Goal: Task Accomplishment & Management: Manage account settings

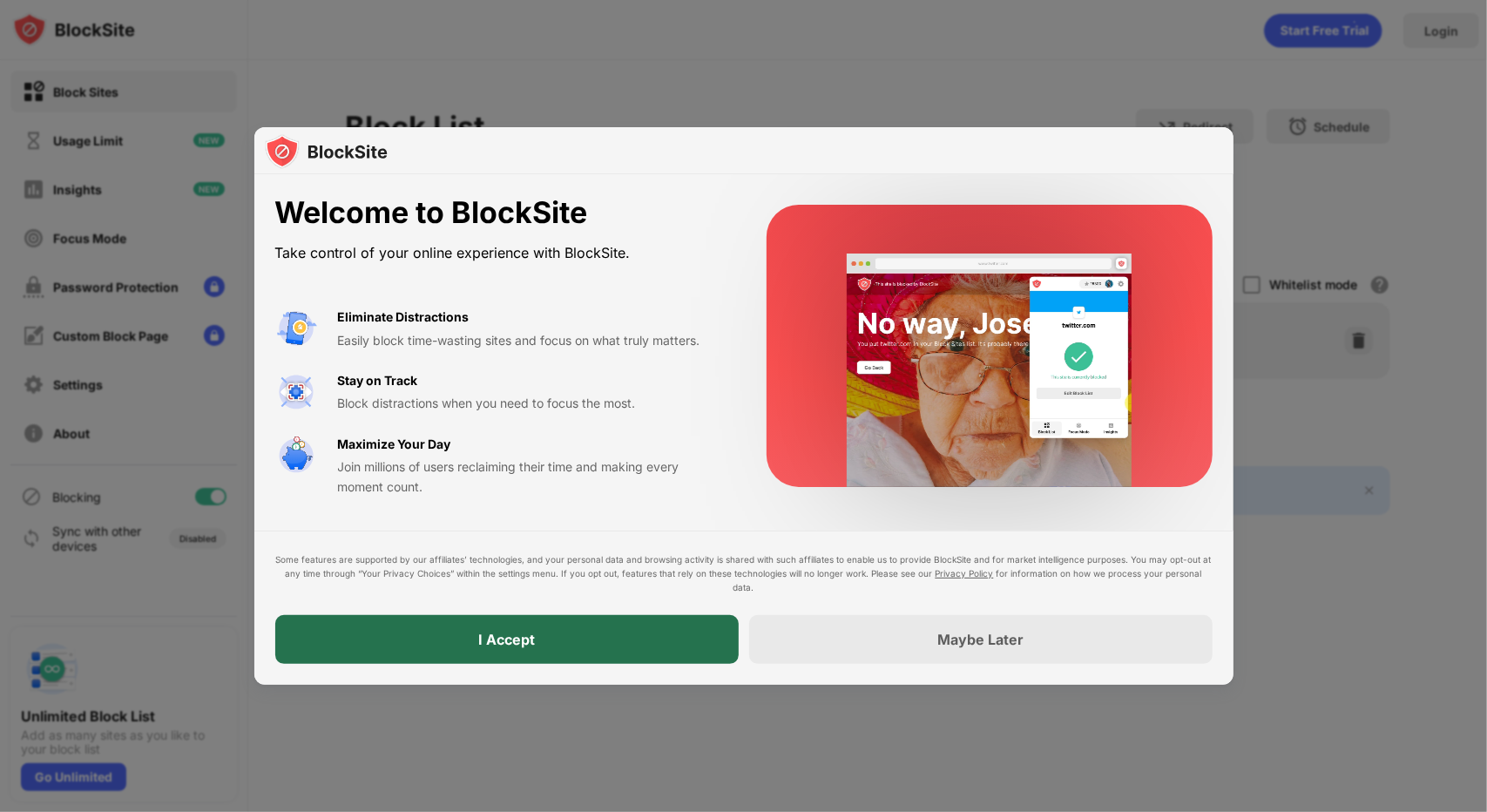
click at [433, 648] on div "I Accept" at bounding box center [507, 640] width 463 height 49
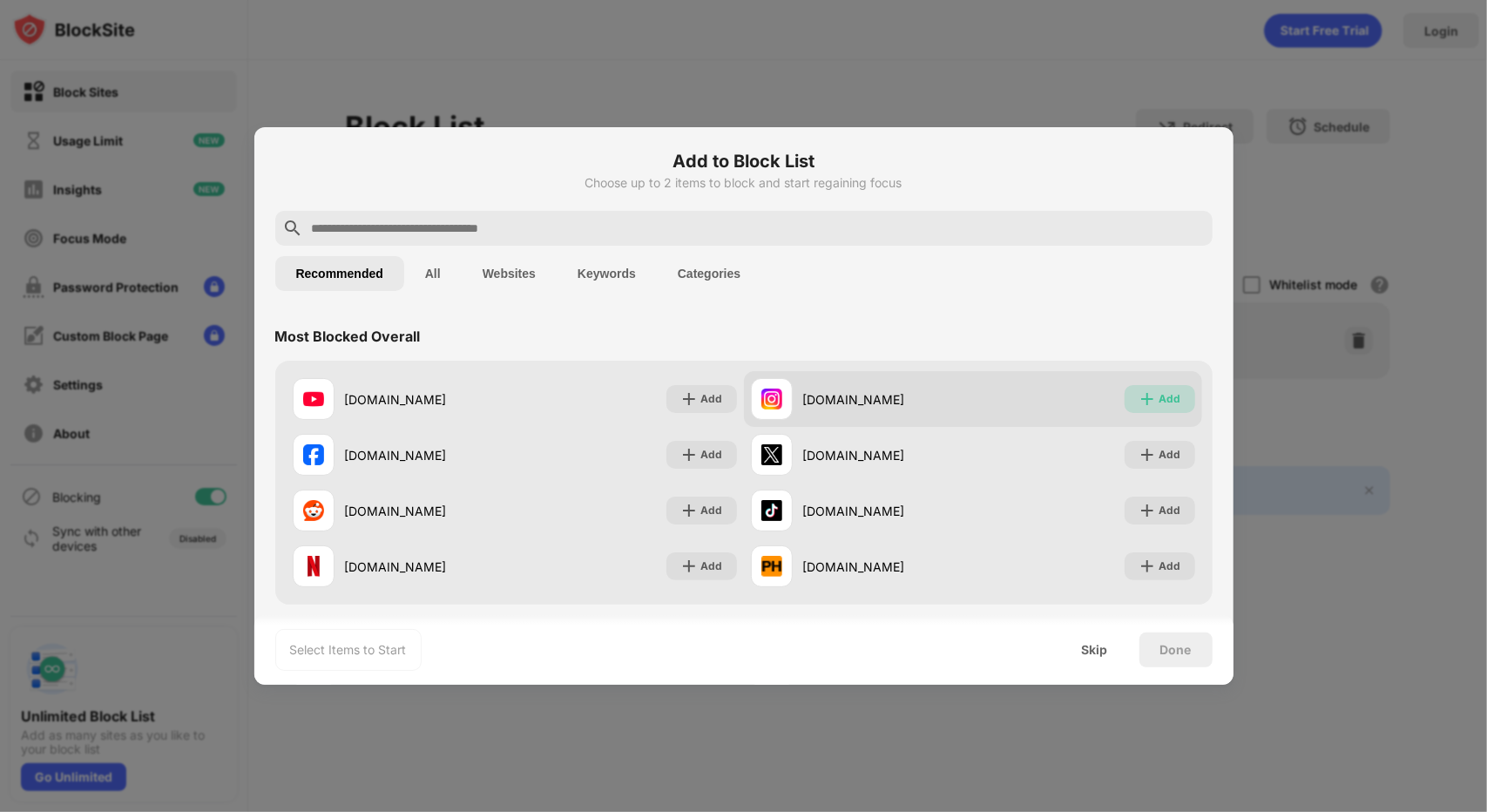
click at [1160, 399] on div "Add" at bounding box center [1171, 399] width 22 height 18
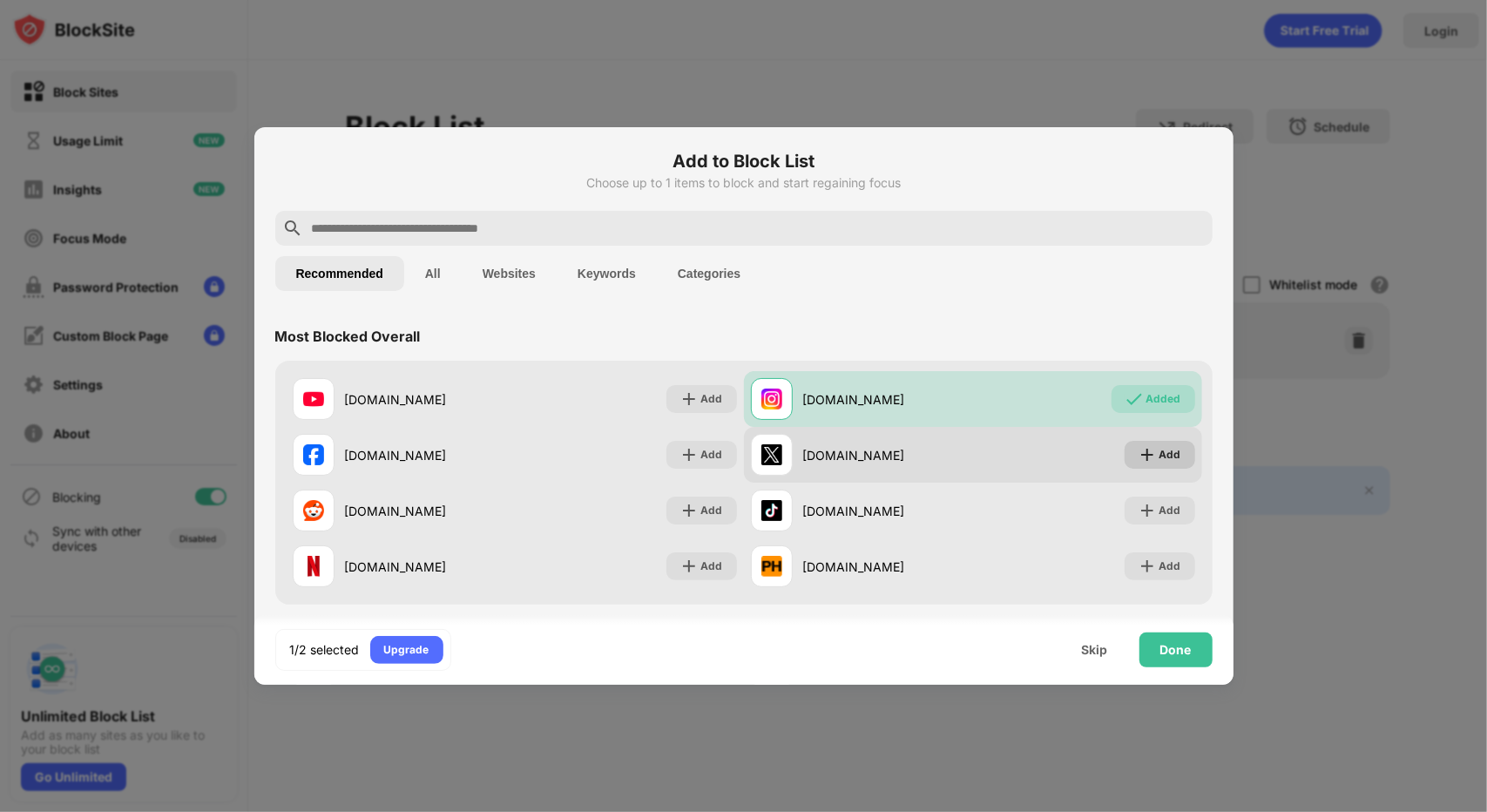
click at [1139, 460] on img at bounding box center [1148, 455] width 18 height 18
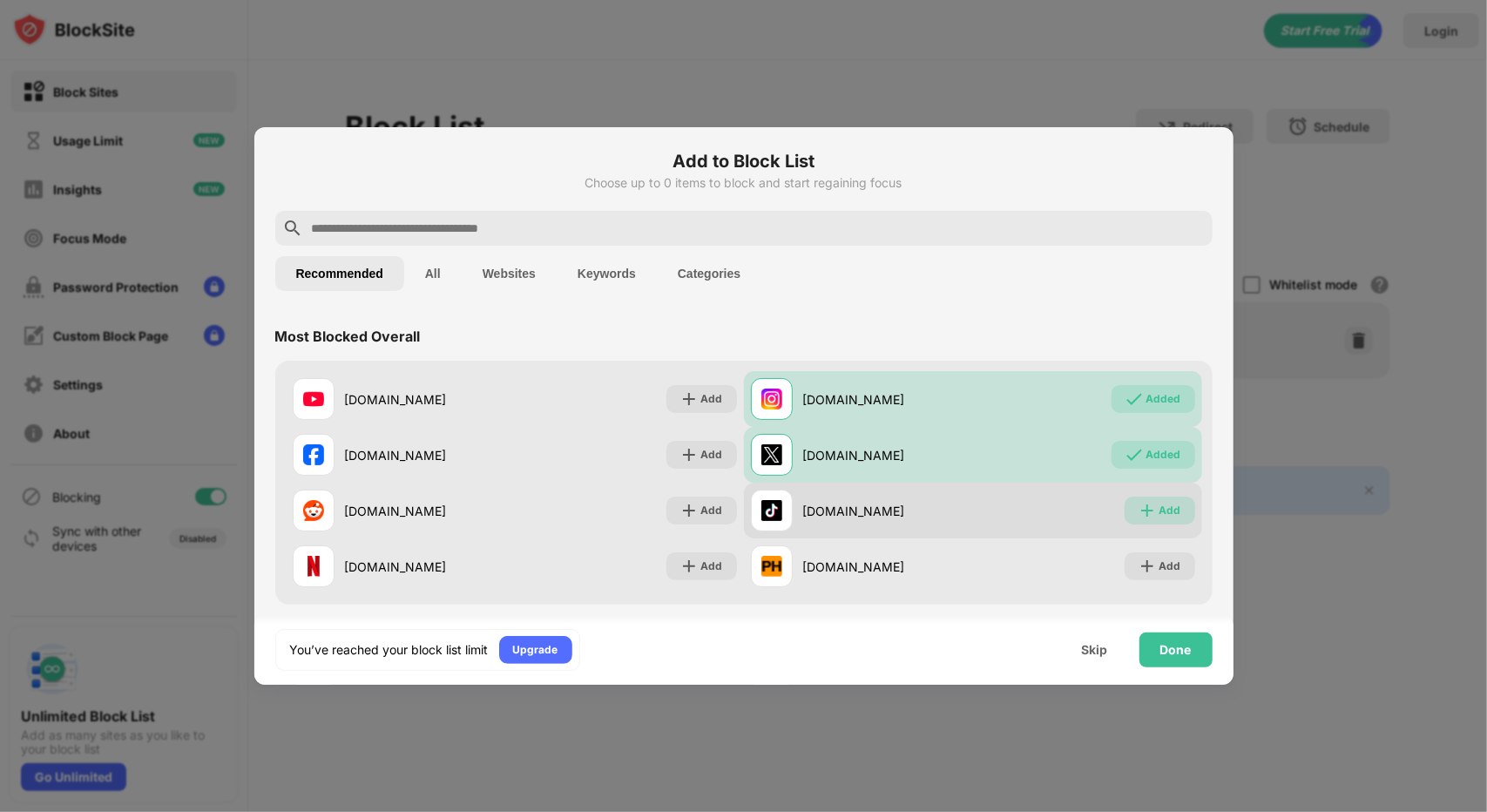
click at [1160, 512] on div "Add" at bounding box center [1171, 510] width 22 height 18
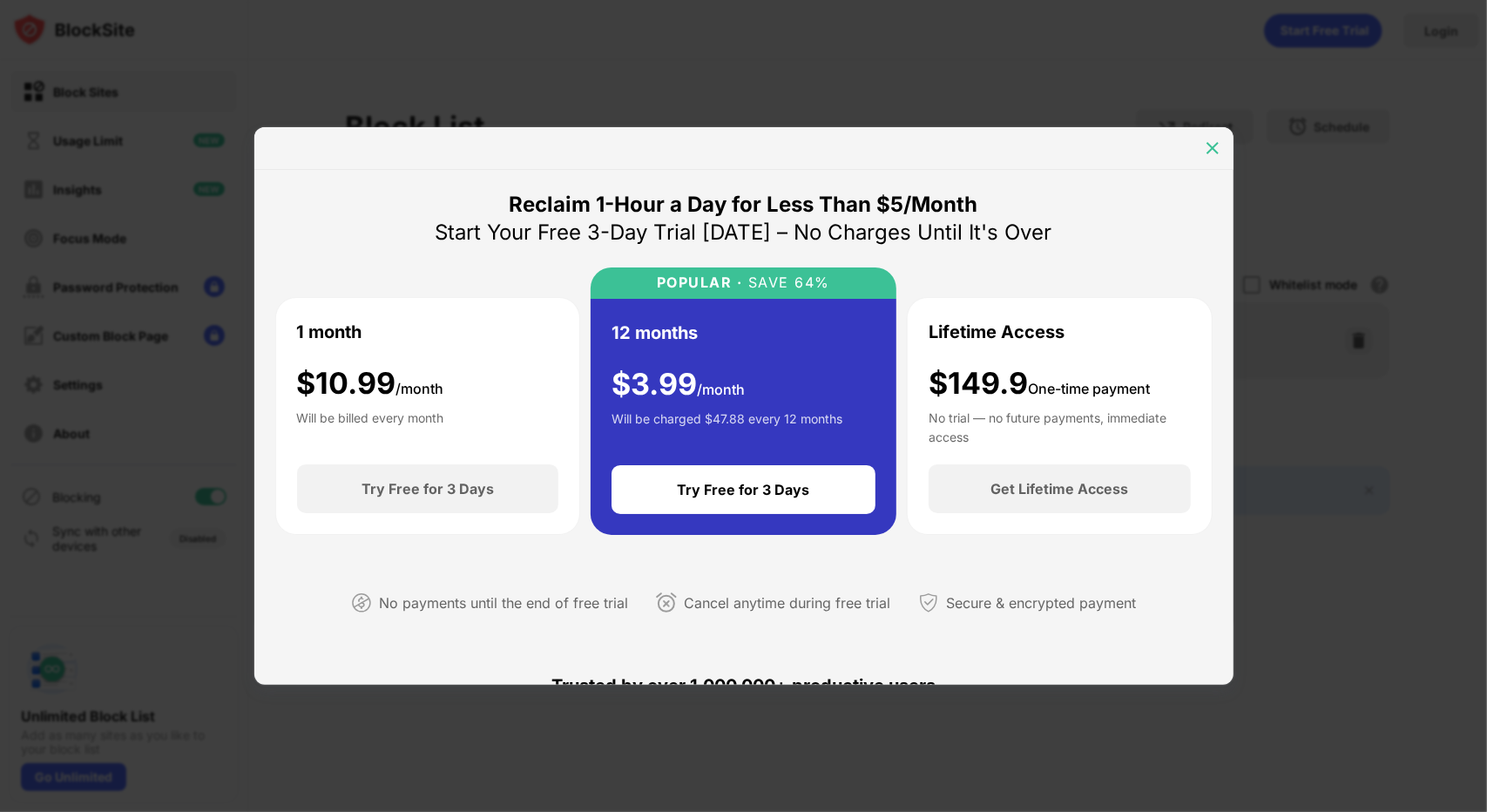
click at [1207, 147] on img at bounding box center [1213, 148] width 18 height 18
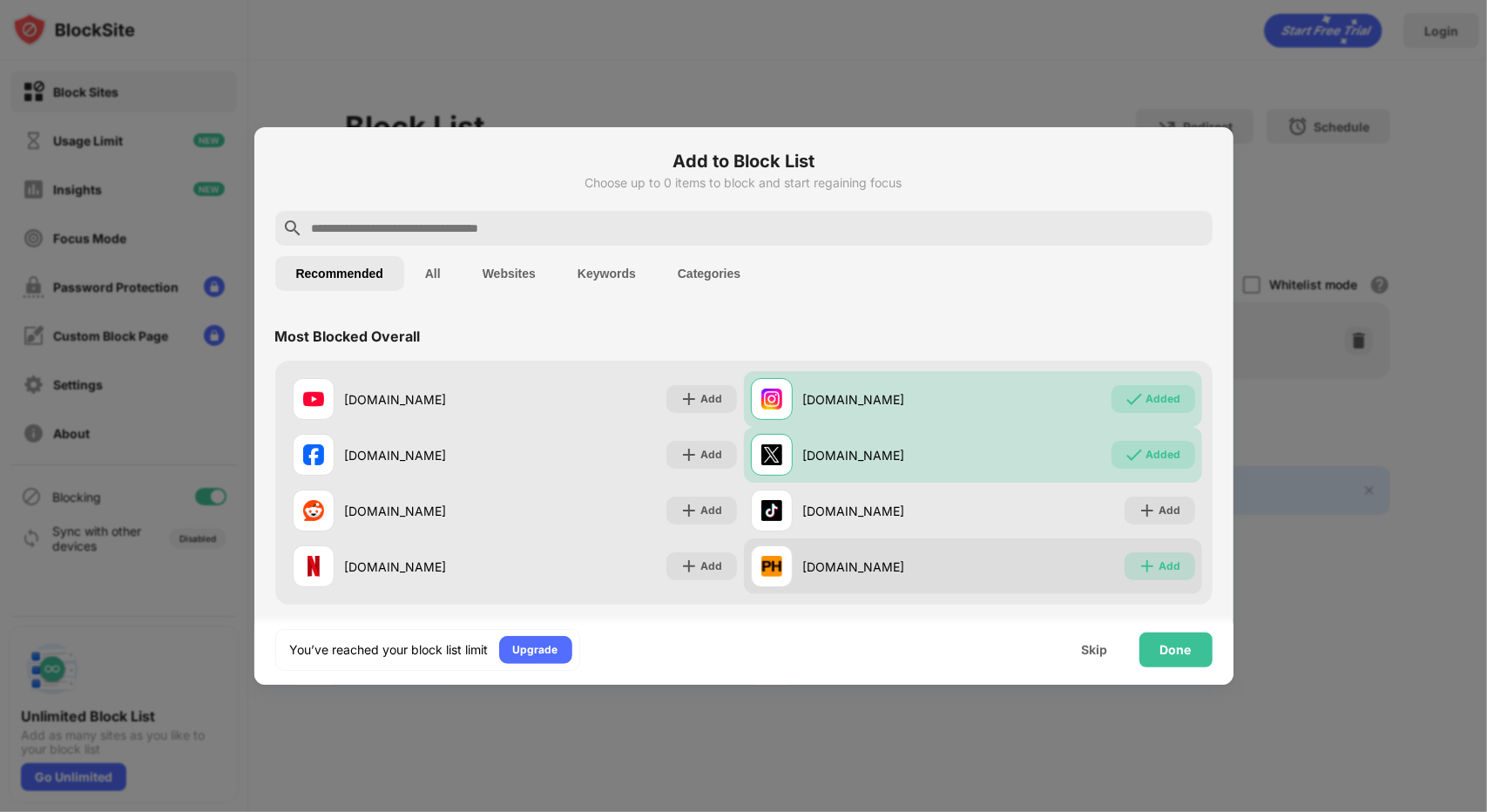
click at [1160, 568] on div "Add" at bounding box center [1171, 567] width 22 height 18
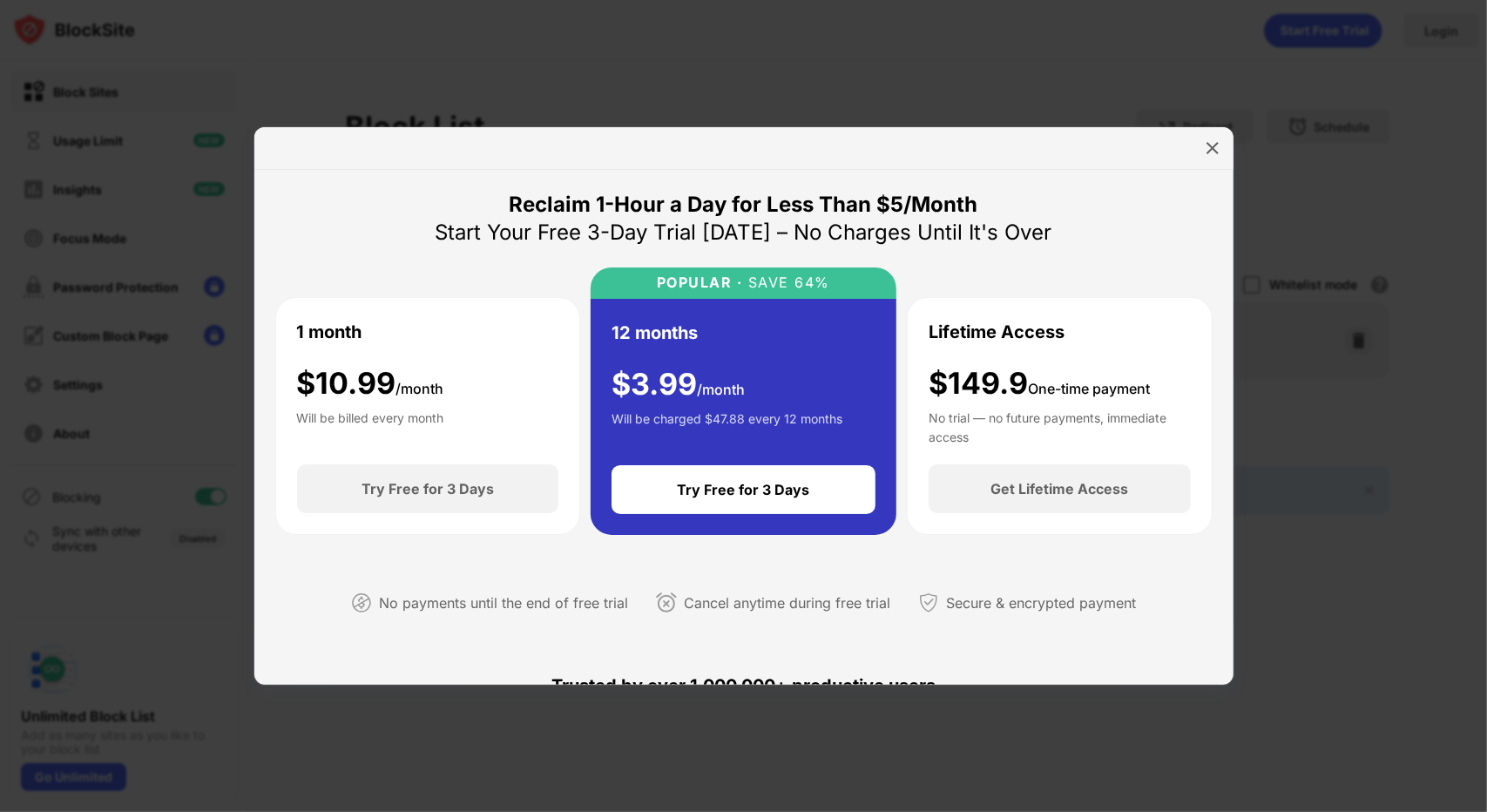
click at [1283, 471] on div at bounding box center [743, 406] width 1487 height 812
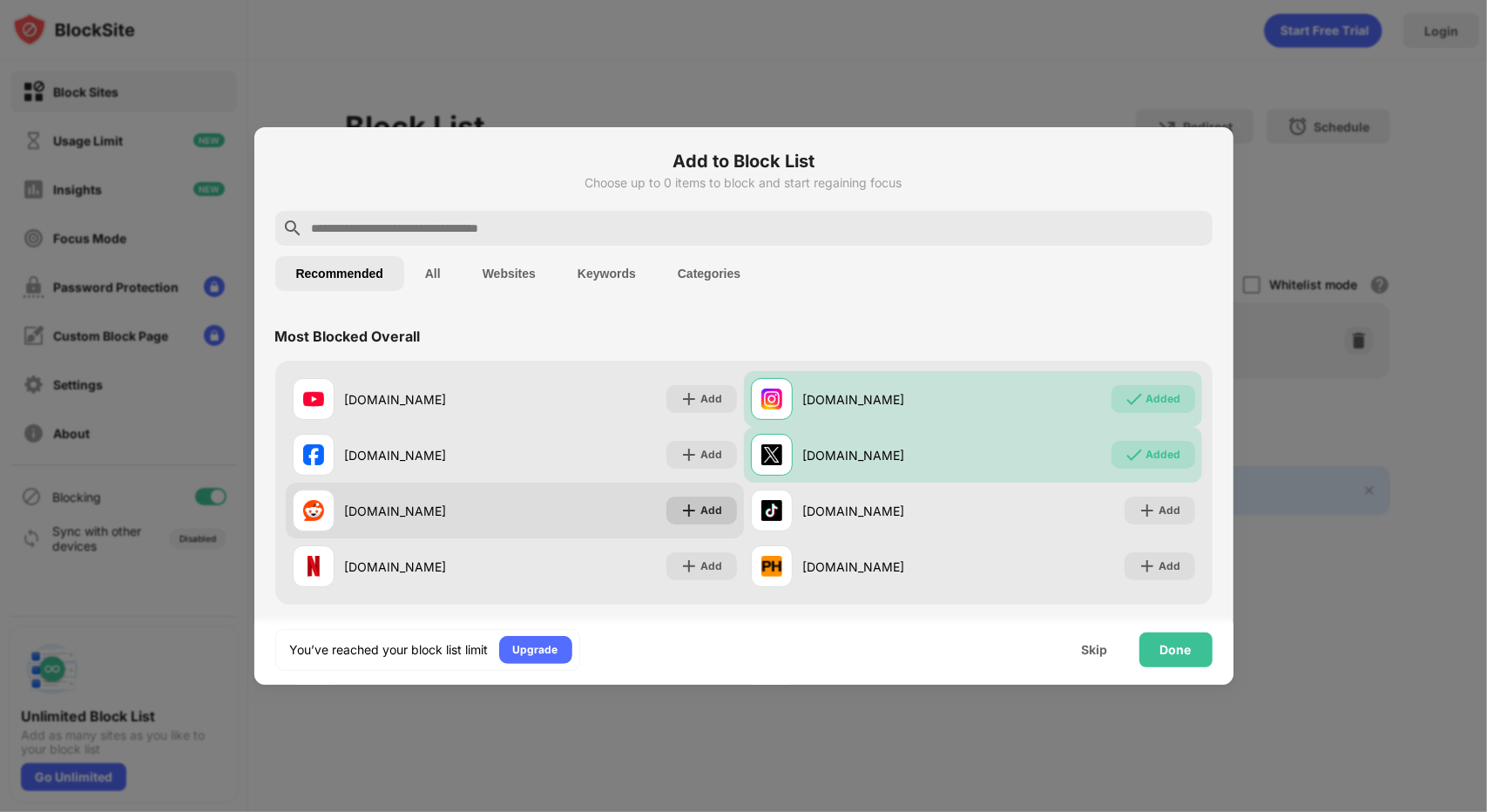
click at [711, 508] on div "Add" at bounding box center [712, 510] width 22 height 18
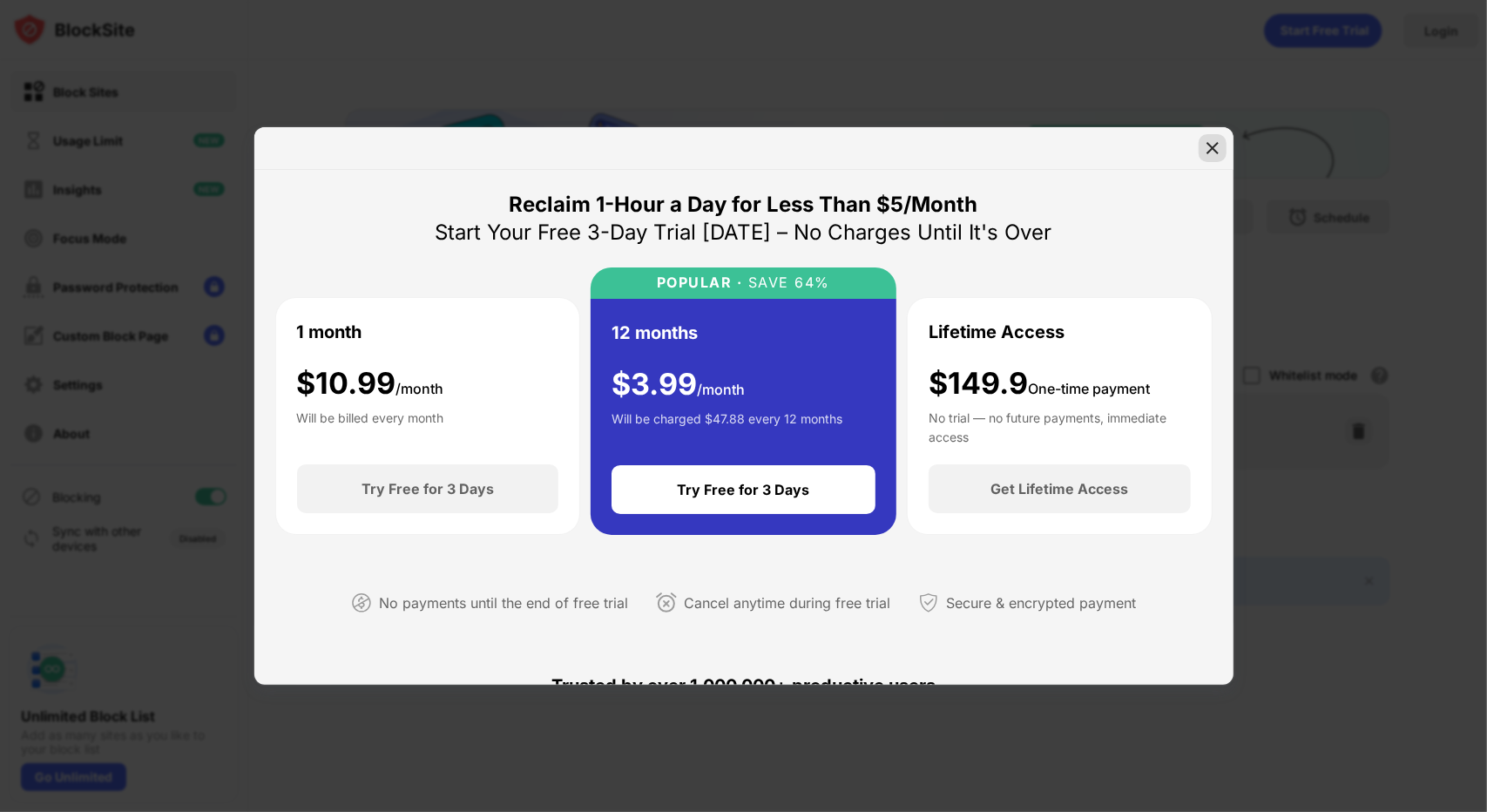
click at [1209, 140] on img at bounding box center [1213, 148] width 18 height 18
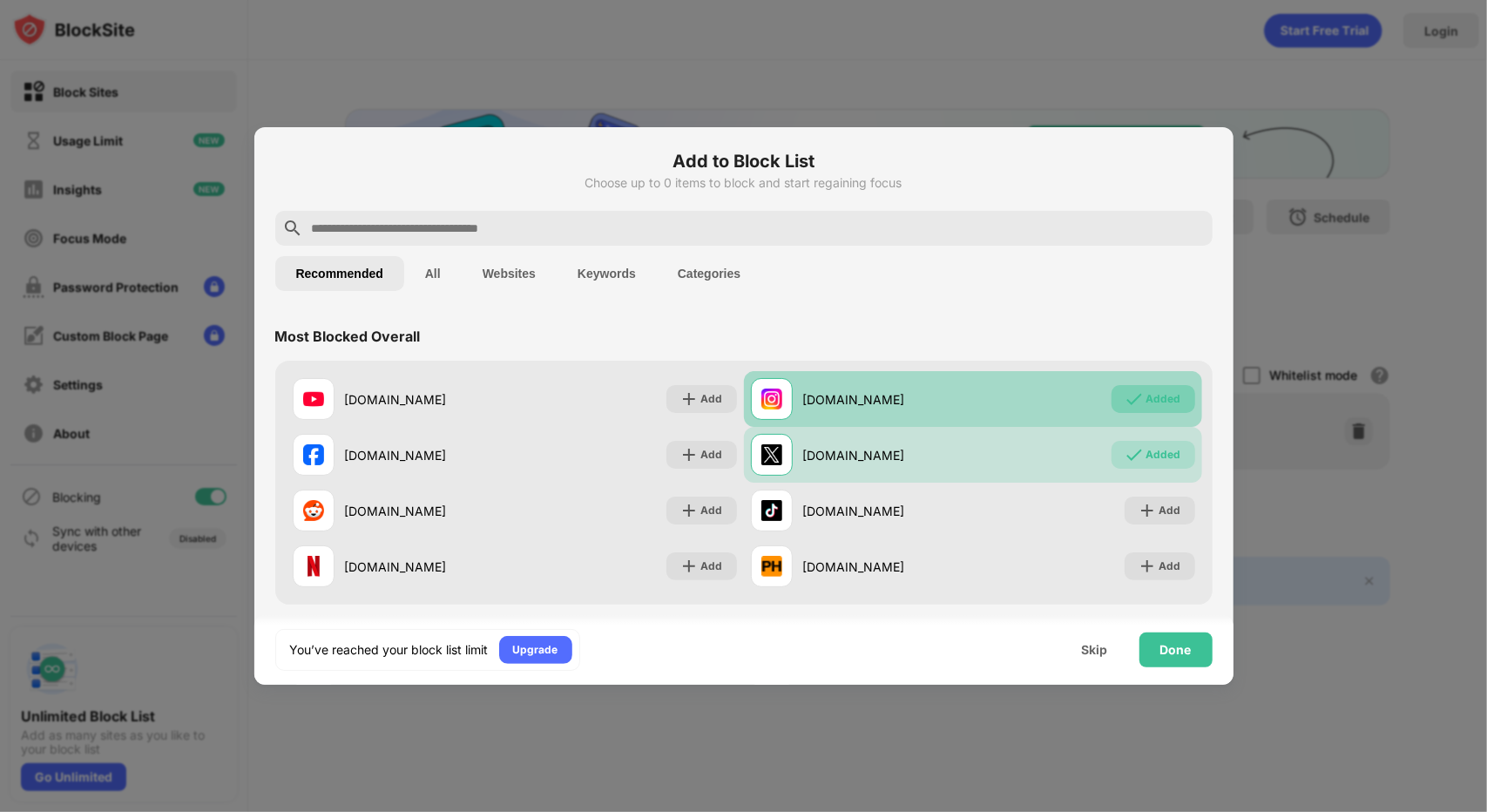
click at [1128, 401] on img at bounding box center [1134, 399] width 18 height 18
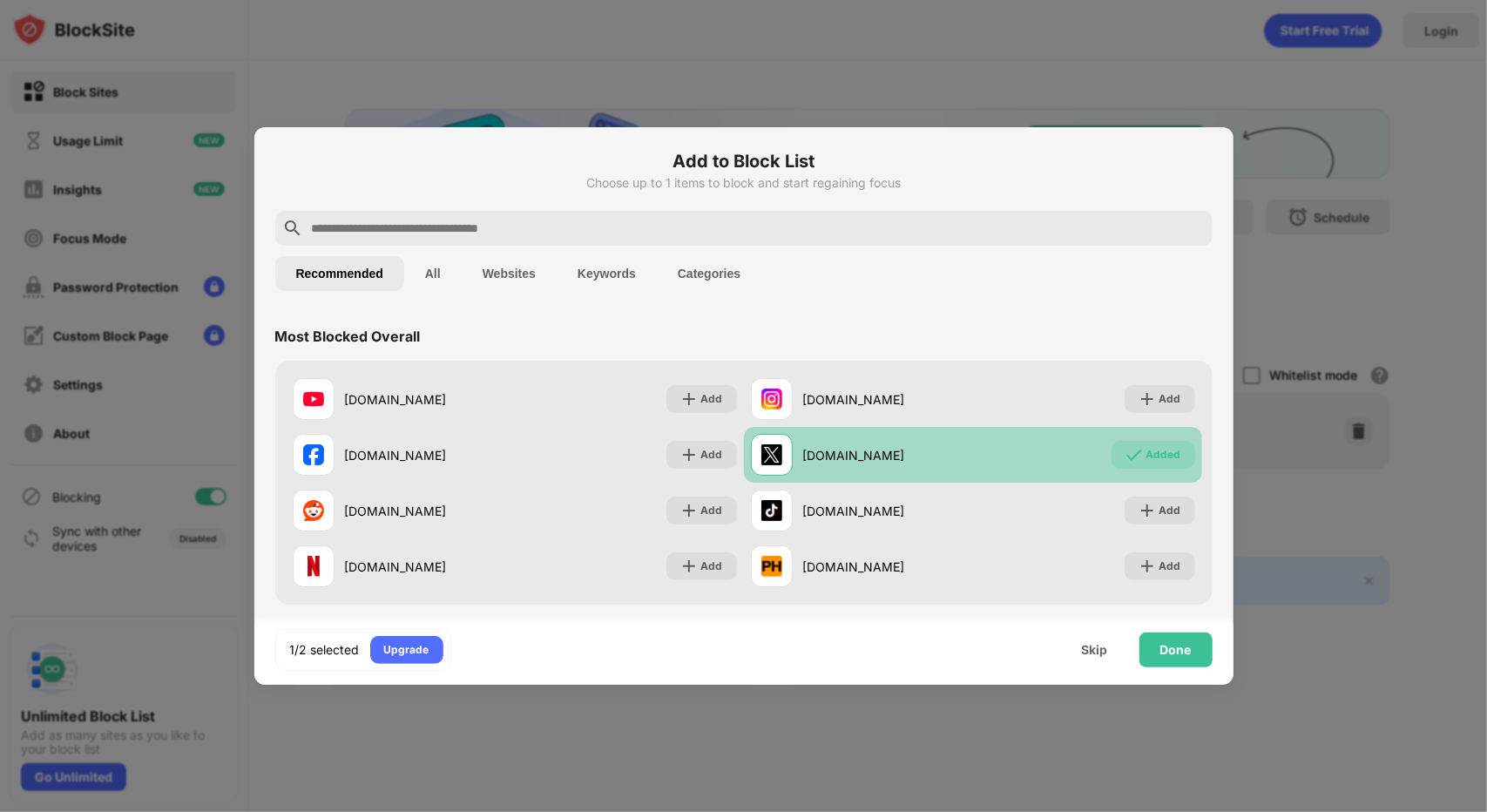
click at [1137, 445] on div "Added" at bounding box center [1153, 454] width 84 height 28
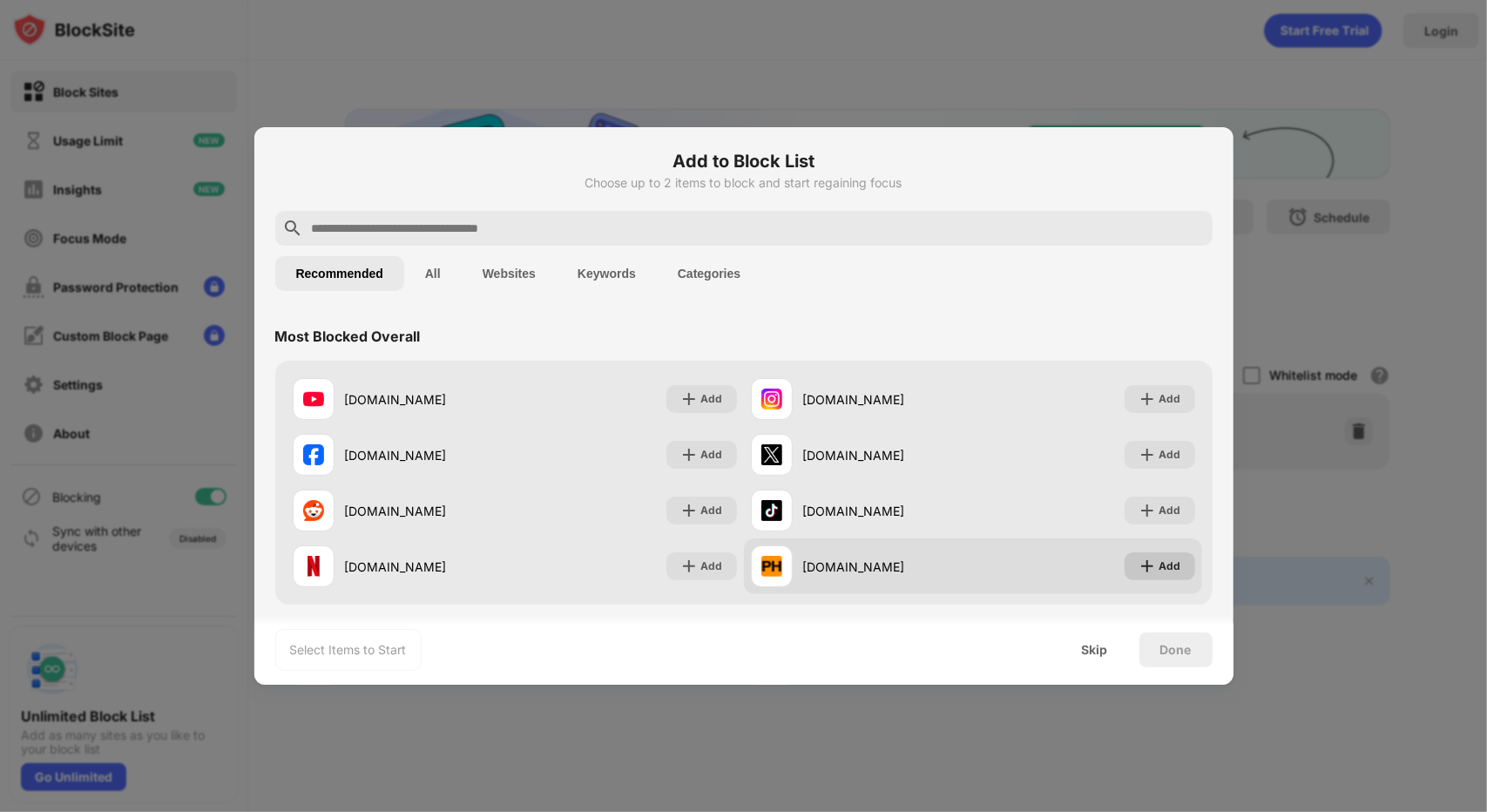
click at [1141, 578] on div "Add" at bounding box center [1160, 567] width 71 height 28
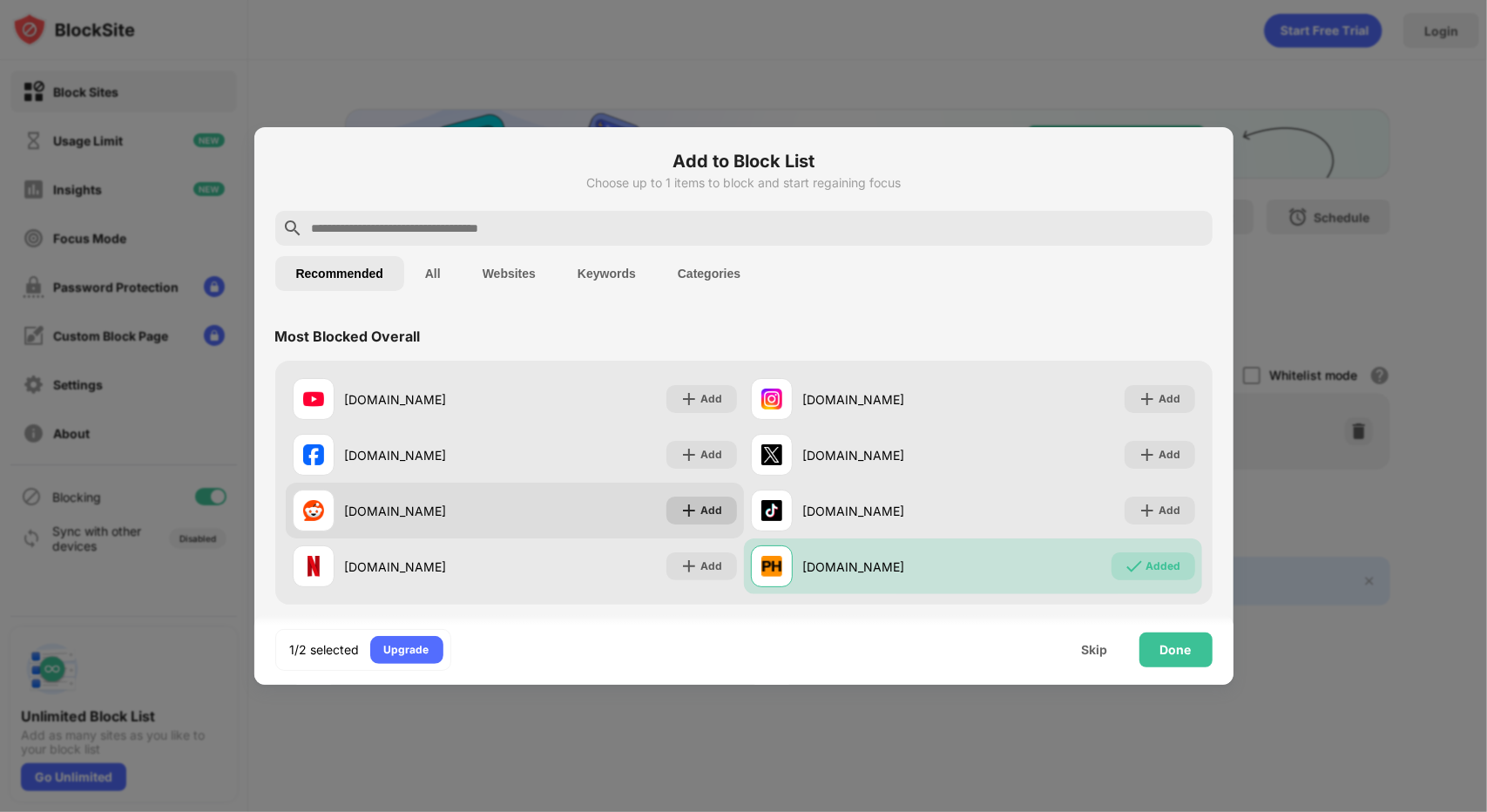
click at [718, 501] on div "Add" at bounding box center [702, 510] width 71 height 28
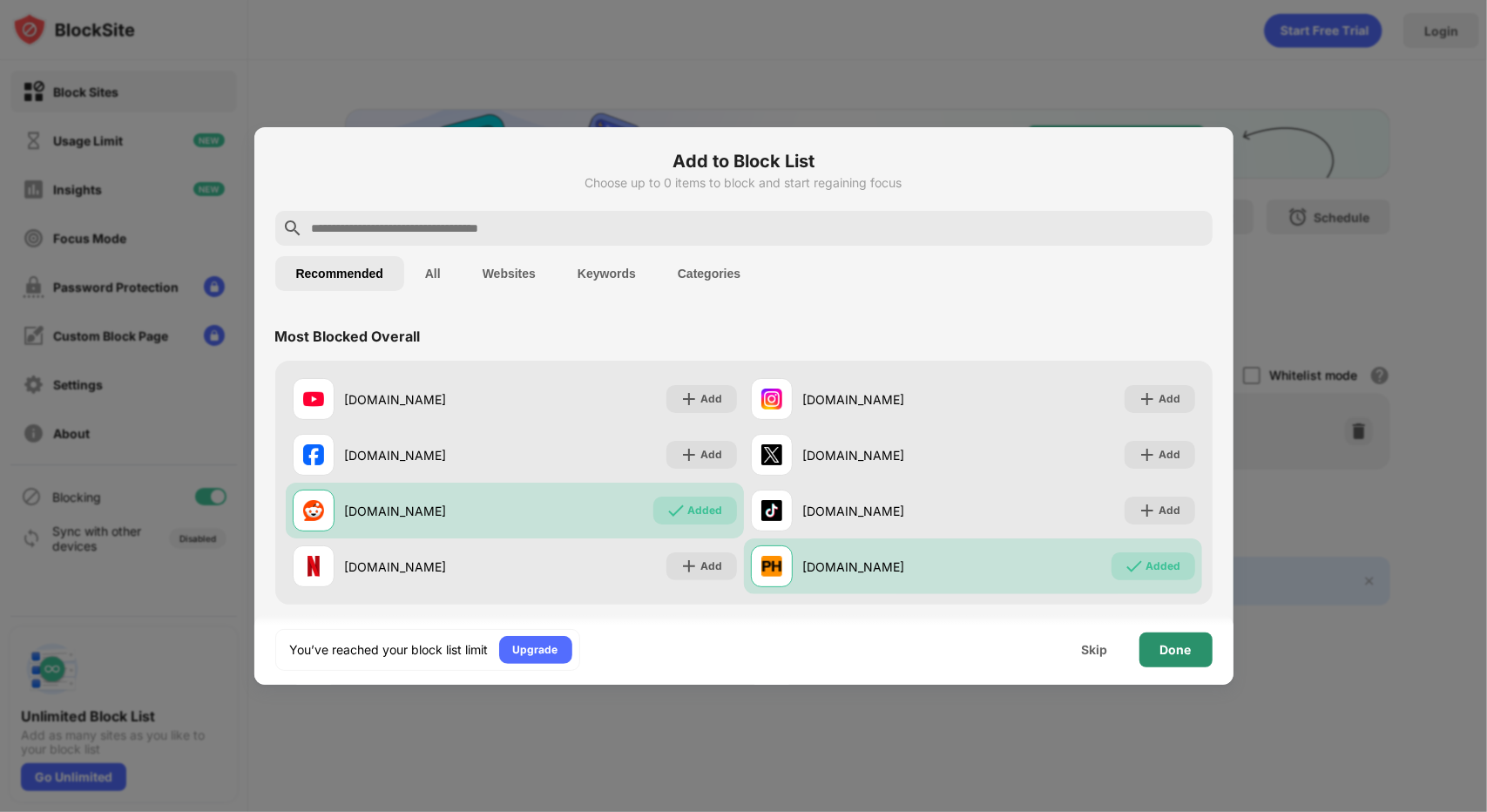
click at [1180, 642] on div "Done" at bounding box center [1177, 649] width 73 height 34
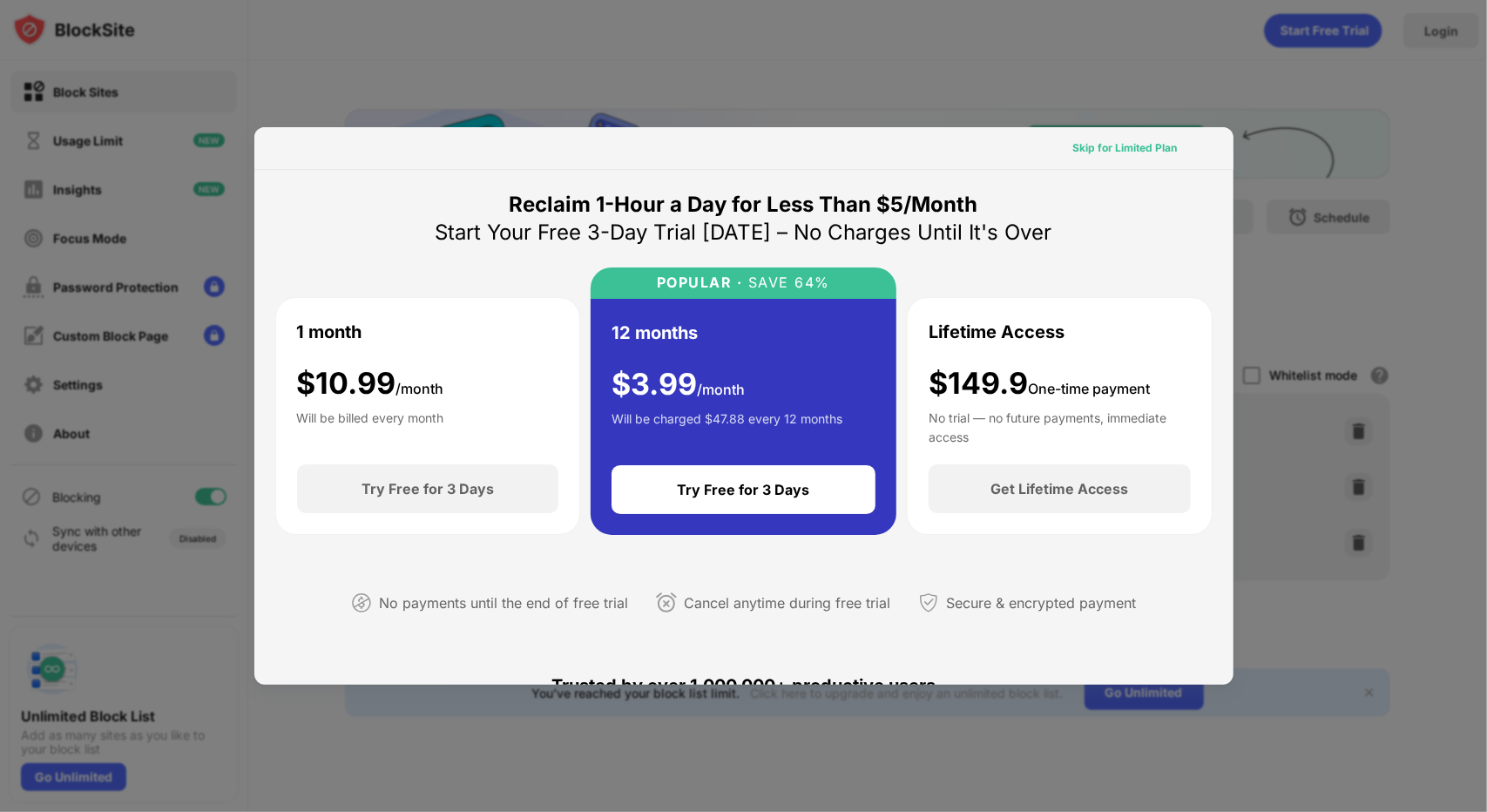
click at [1108, 154] on div "Skip for Limited Plan" at bounding box center [1125, 148] width 104 height 18
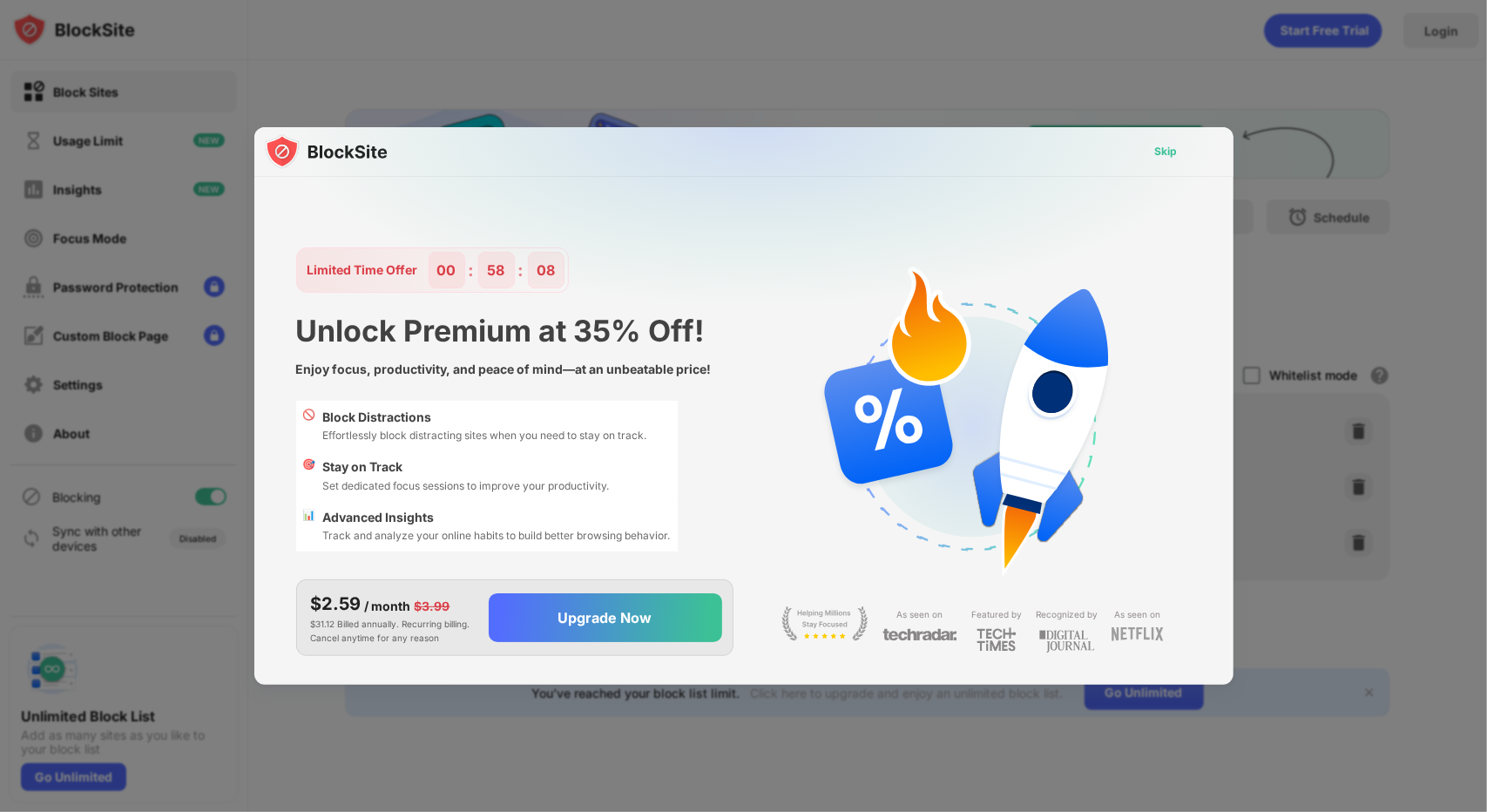
click at [1177, 153] on div "Skip" at bounding box center [1166, 152] width 23 height 18
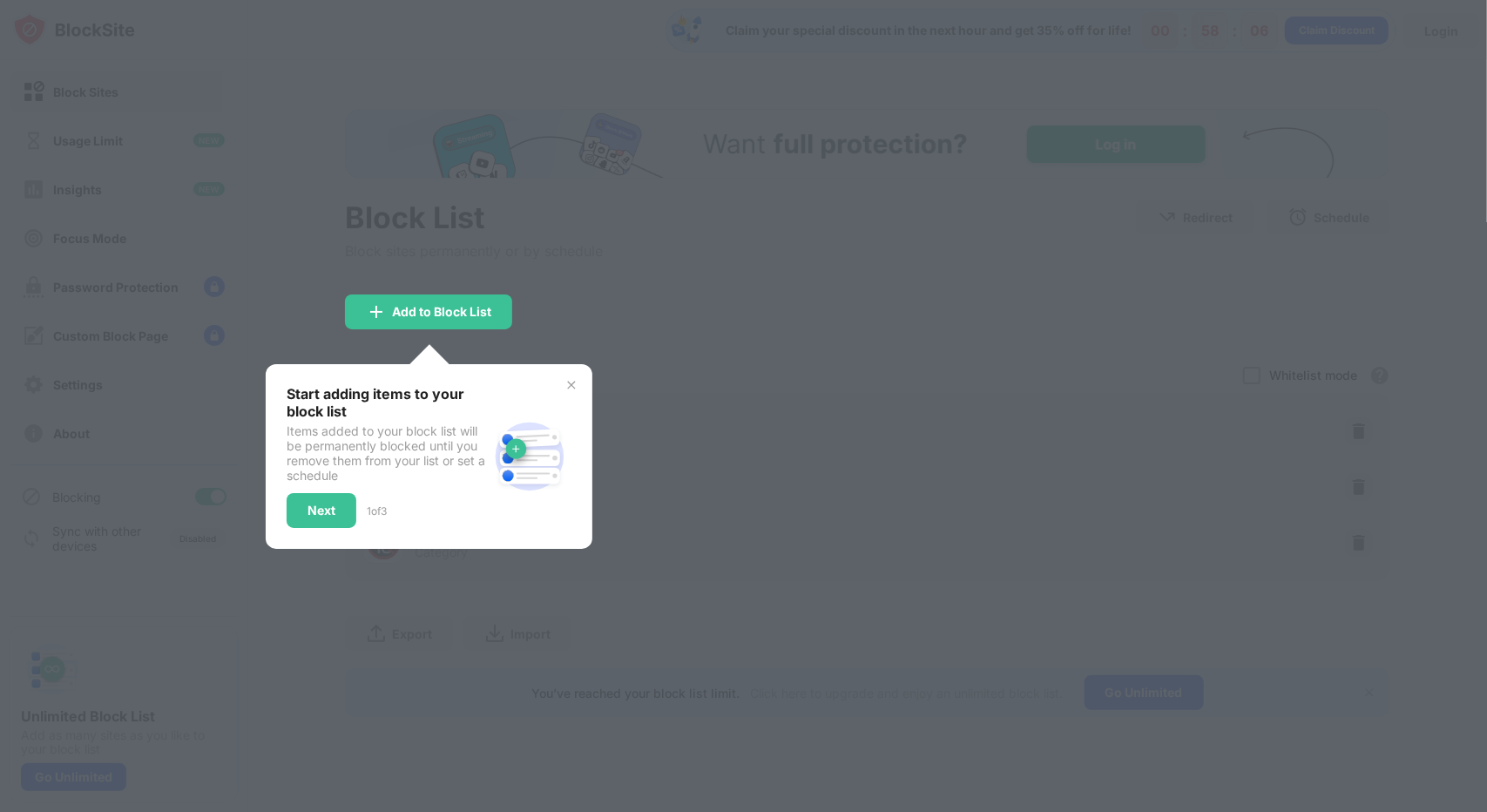
click at [576, 380] on img at bounding box center [572, 385] width 14 height 14
